Goal: Entertainment & Leisure: Consume media (video, audio)

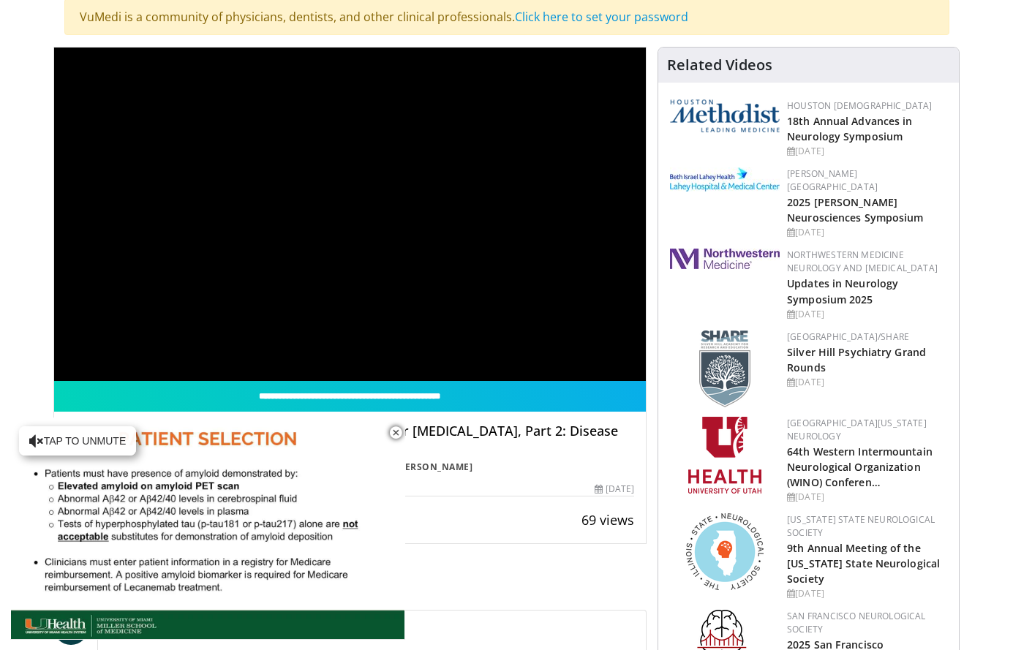
scroll to position [146, 0]
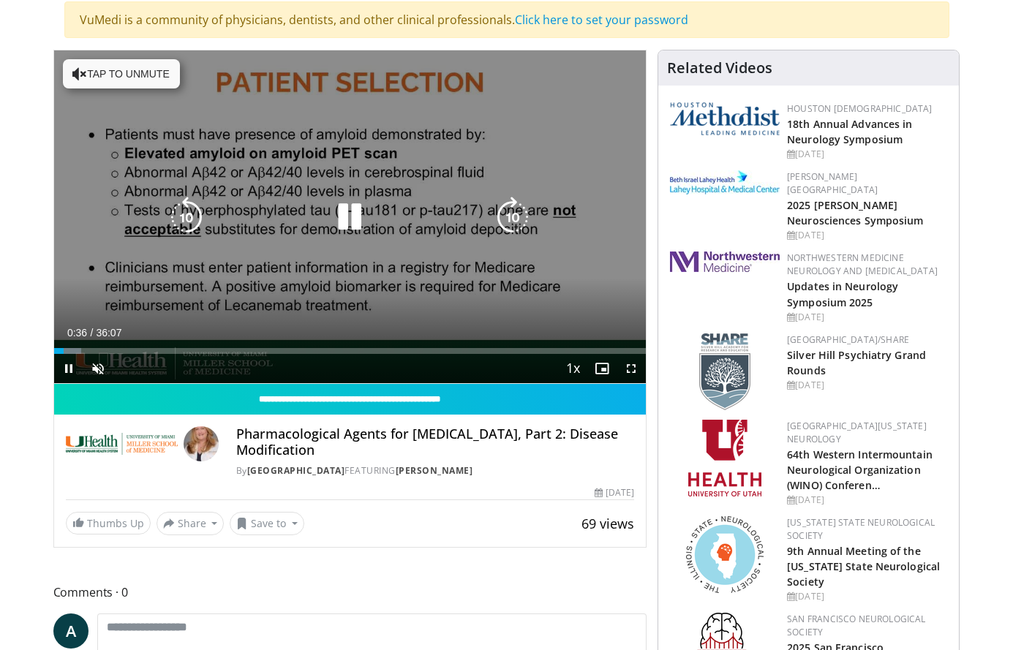
click at [317, 266] on div "10 seconds Tap to unmute" at bounding box center [350, 216] width 592 height 333
click at [340, 221] on icon "Video Player" at bounding box center [349, 217] width 41 height 41
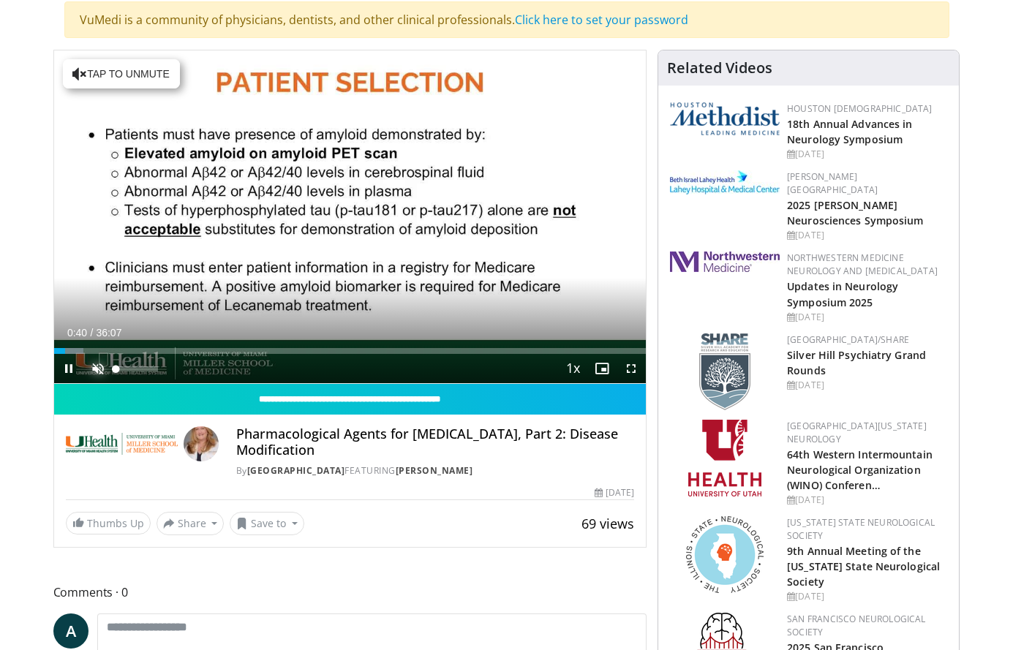
click at [105, 365] on span "Video Player" at bounding box center [97, 368] width 29 height 29
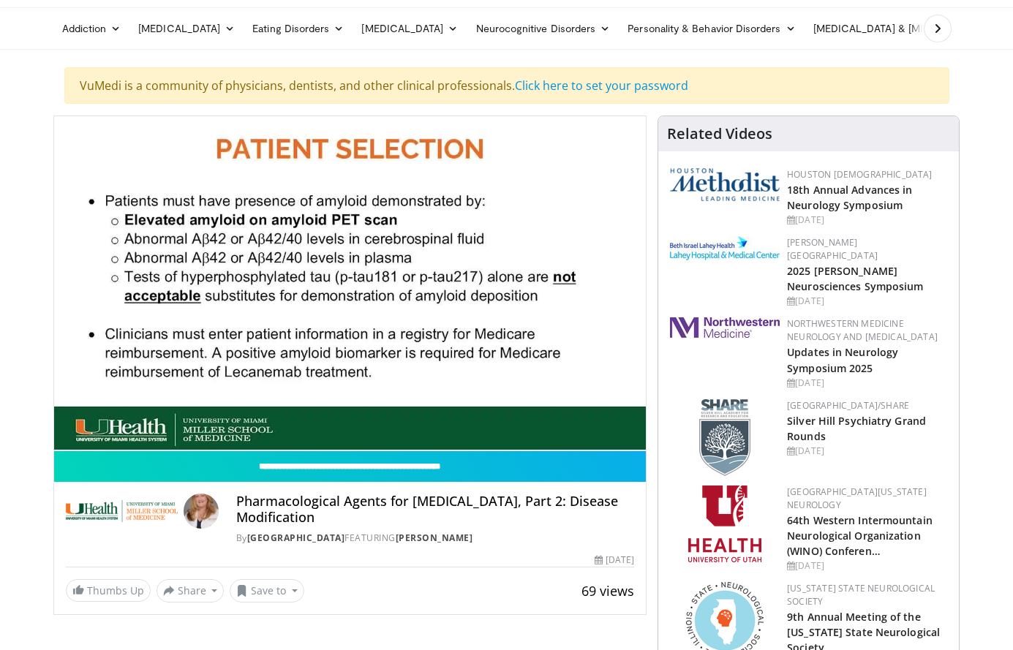
scroll to position [73, 0]
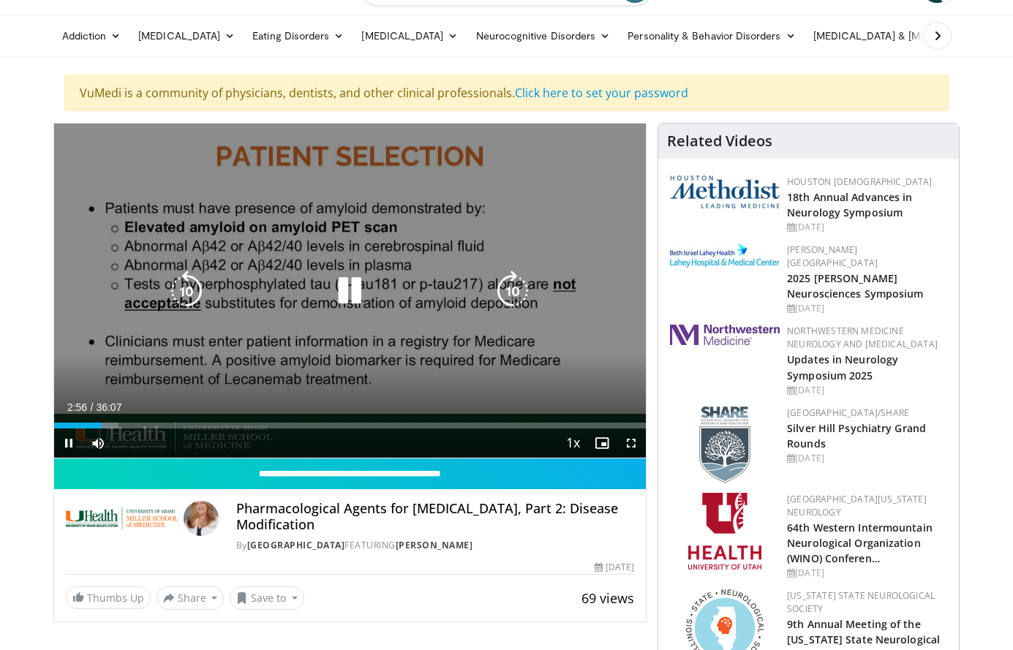
click at [355, 287] on icon "Video Player" at bounding box center [349, 291] width 41 height 41
